Goal: Check status: Check status

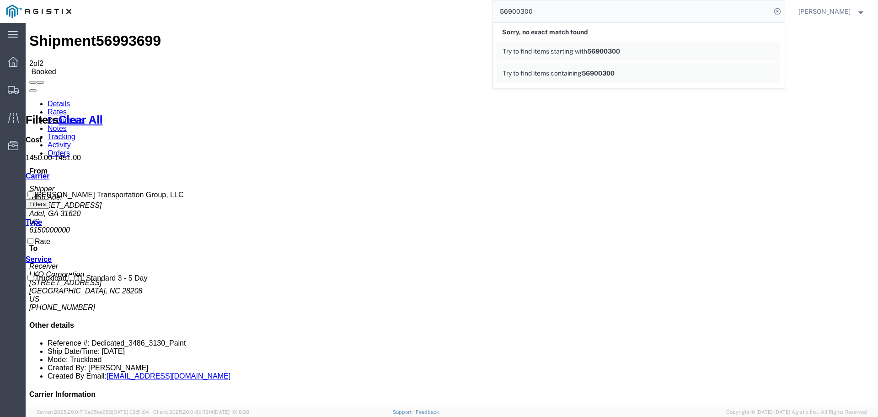
click at [531, 14] on input "56900300" at bounding box center [632, 11] width 278 height 22
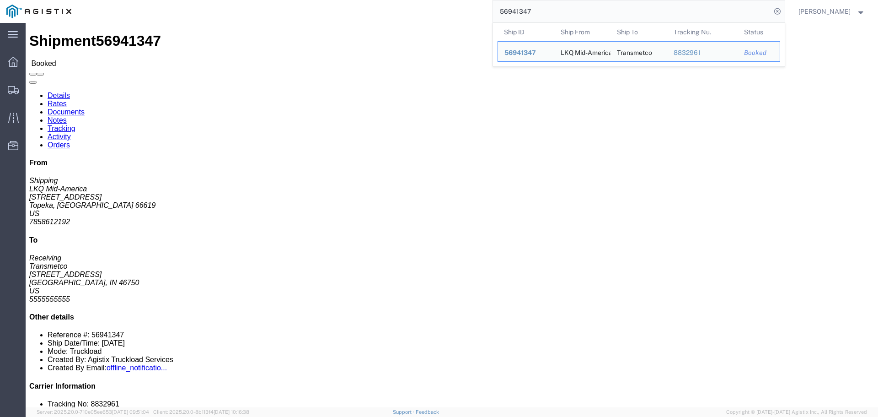
click at [579, 8] on input "56941347" at bounding box center [632, 11] width 278 height 22
paste input "78425"
click at [513, 10] on input "56978425" at bounding box center [632, 11] width 278 height 22
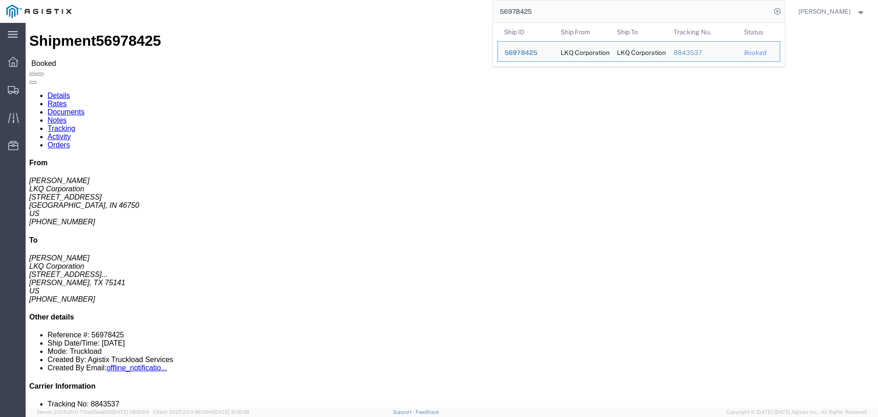
click at [513, 10] on input "56978425" at bounding box center [632, 11] width 278 height 22
paste input "94558"
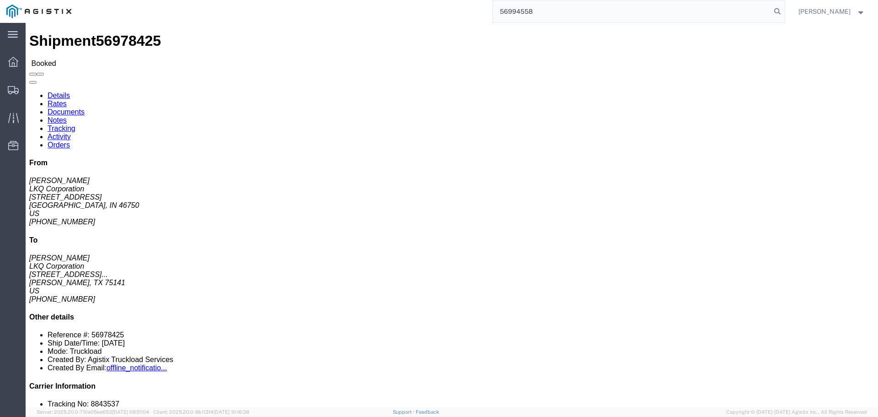
type input "56994558"
